Goal: Task Accomplishment & Management: Use online tool/utility

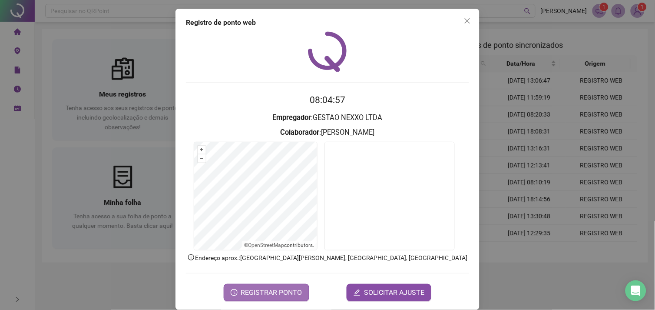
click at [292, 293] on span "REGISTRAR PONTO" at bounding box center [271, 292] width 61 height 10
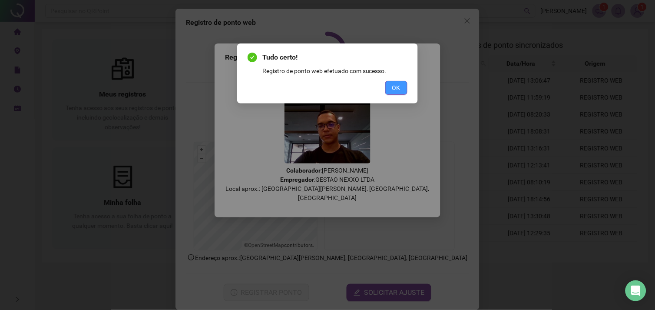
click at [391, 88] on button "OK" at bounding box center [396, 88] width 22 height 14
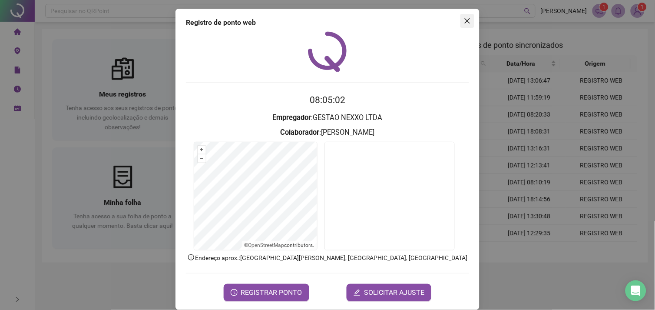
click at [460, 23] on span "Close" at bounding box center [467, 20] width 14 height 7
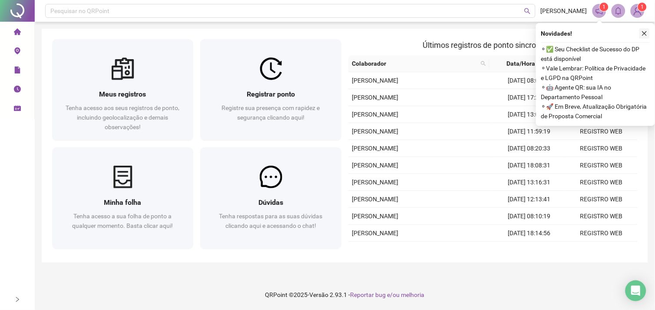
click at [648, 37] on button "button" at bounding box center [644, 33] width 10 height 10
